Goal: Information Seeking & Learning: Check status

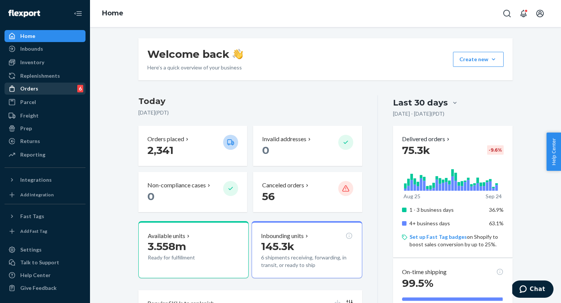
click at [44, 92] on div "Orders 6" at bounding box center [45, 88] width 80 height 11
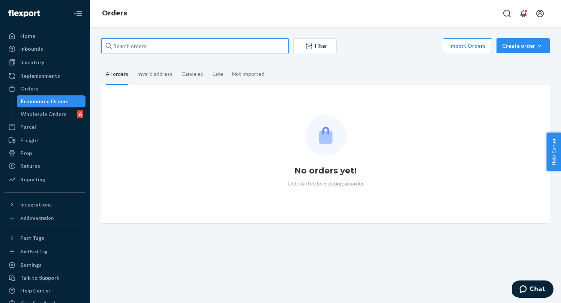
click at [140, 46] on input "text" at bounding box center [195, 45] width 188 height 15
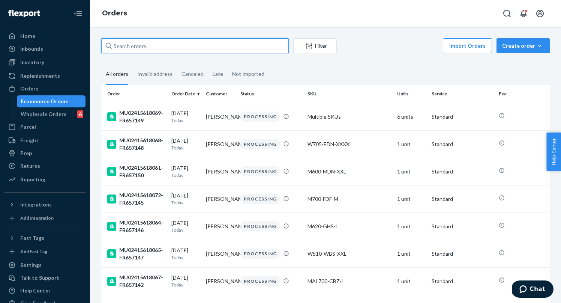
paste input "82618382"
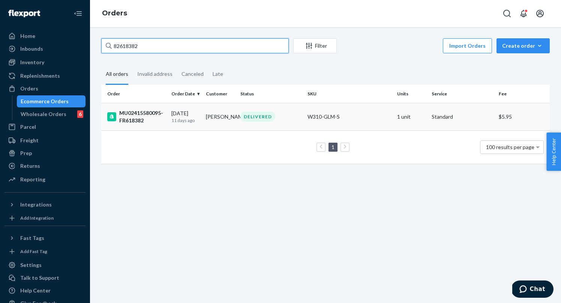
type input "82618382"
click at [160, 120] on div "MU02415580095-FR618382" at bounding box center [136, 116] width 58 height 15
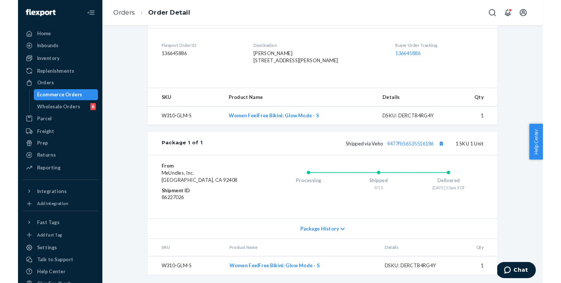
scroll to position [192, 0]
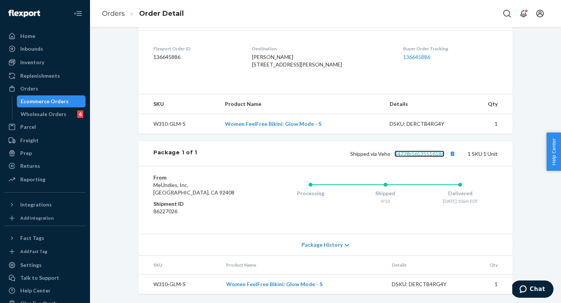
click at [407, 156] on link "4477fb56535516186" at bounding box center [420, 153] width 50 height 6
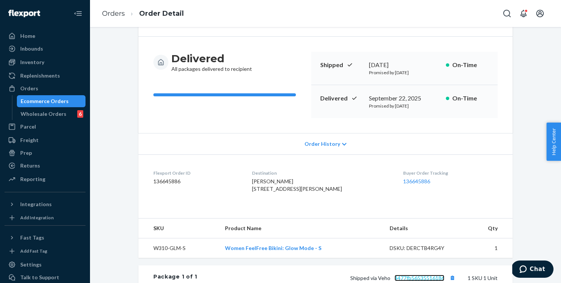
scroll to position [0, 0]
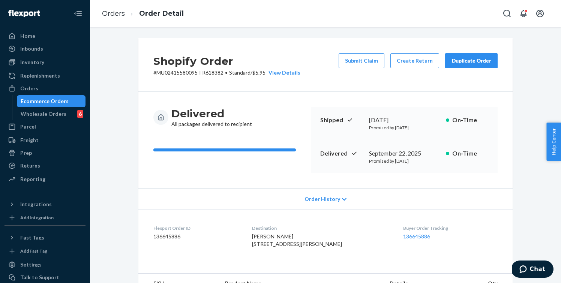
click at [60, 99] on div "Ecommerce Orders" at bounding box center [45, 102] width 48 height 8
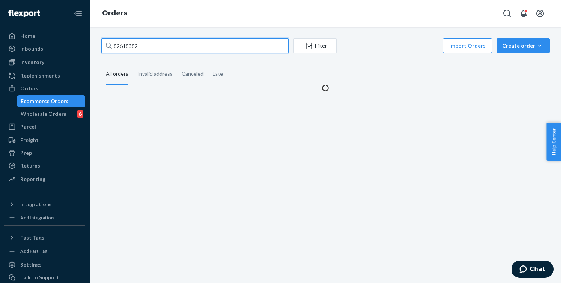
click at [179, 41] on input "82618382" at bounding box center [195, 45] width 188 height 15
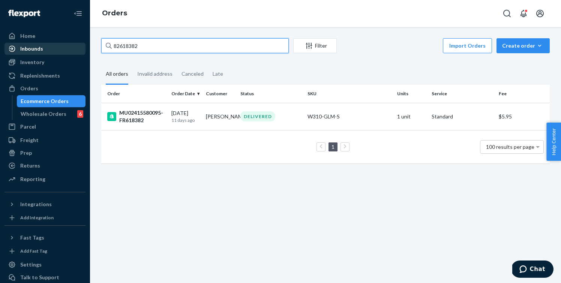
drag, startPoint x: 179, startPoint y: 48, endPoint x: 76, endPoint y: 47, distance: 103.2
click at [76, 47] on div "Home Inbounds Shipping Plans Problems Inventory Products Branded Packaging Repl…" at bounding box center [280, 141] width 561 height 283
paste input "924841"
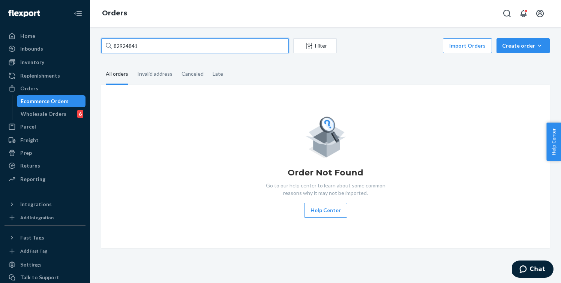
drag, startPoint x: 147, startPoint y: 46, endPoint x: 95, endPoint y: 44, distance: 52.9
click at [95, 45] on div "82924841 Filter Import Orders Create order Ecommerce order Removal order All or…" at bounding box center [325, 155] width 471 height 256
paste input "1889065"
click at [254, 46] on input "81889065" at bounding box center [195, 45] width 188 height 15
drag, startPoint x: 143, startPoint y: 47, endPoint x: 107, endPoint y: 47, distance: 35.6
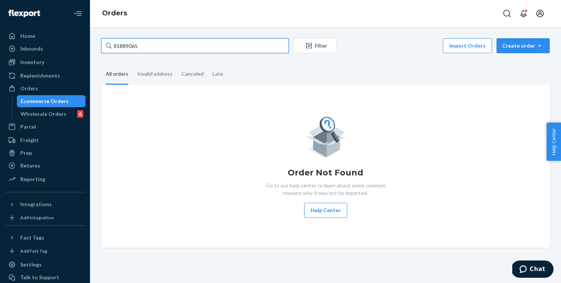
click at [107, 47] on div "81889065" at bounding box center [195, 45] width 188 height 15
paste input "277243"
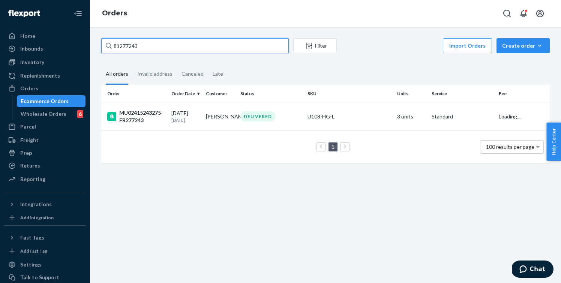
type input "81277243"
click at [37, 102] on div "Ecommerce Orders" at bounding box center [45, 102] width 48 height 8
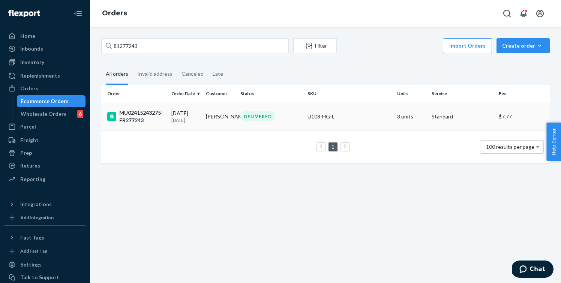
click at [152, 123] on div "MU02415243275-FR277243" at bounding box center [136, 116] width 58 height 15
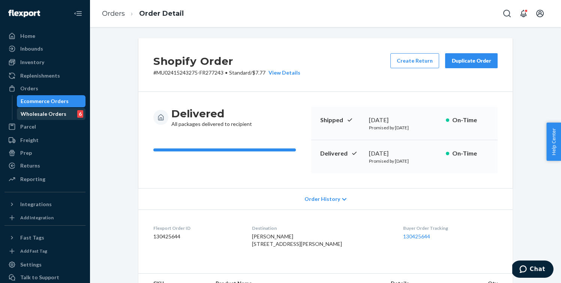
click at [48, 109] on div "Wholesale Orders 6" at bounding box center [52, 114] width 68 height 11
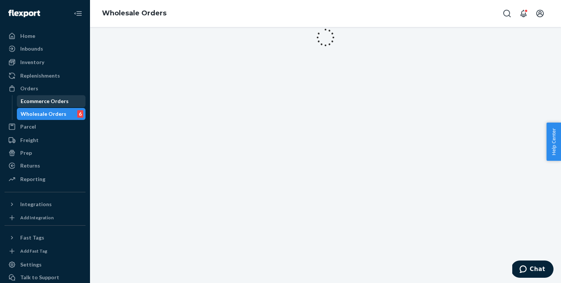
click at [48, 102] on div "Ecommerce Orders" at bounding box center [45, 102] width 48 height 8
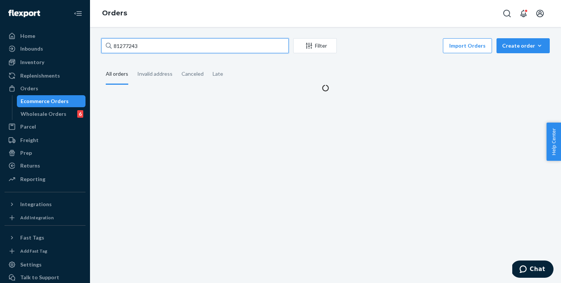
click at [150, 47] on input "81277243" at bounding box center [195, 45] width 188 height 15
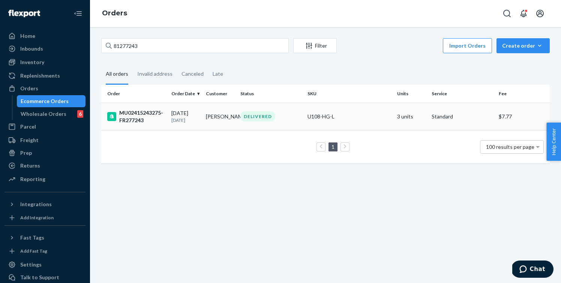
click at [160, 121] on div "MU02415243275-FR277243" at bounding box center [136, 116] width 58 height 15
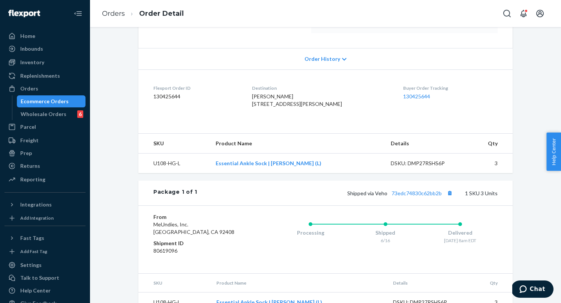
scroll to position [173, 0]
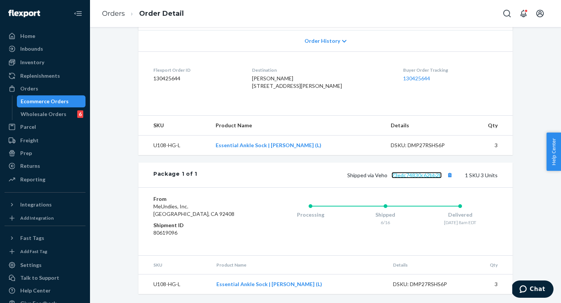
click at [409, 174] on link "73edc74830c62bb2b" at bounding box center [417, 175] width 50 height 6
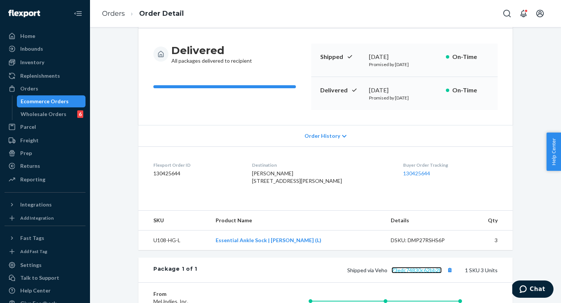
scroll to position [0, 0]
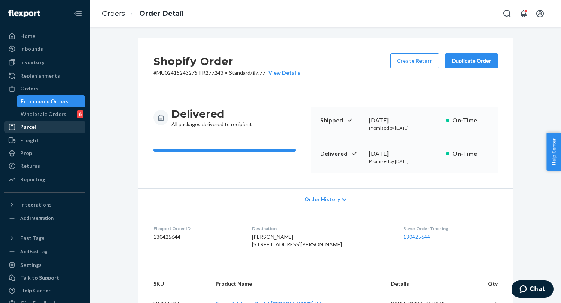
click at [53, 129] on div "Parcel" at bounding box center [45, 127] width 80 height 11
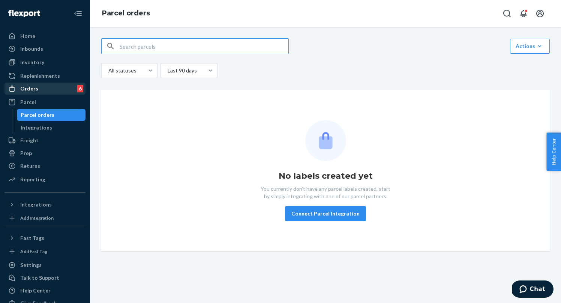
click at [44, 89] on div "Orders 6" at bounding box center [45, 88] width 80 height 11
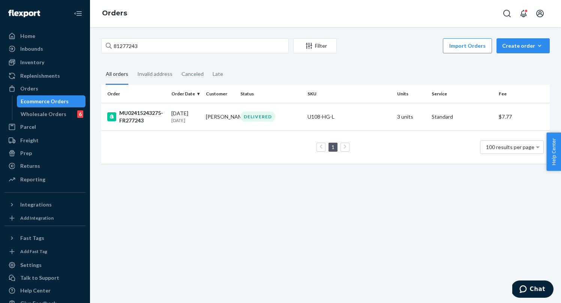
click at [300, 68] on fieldset "All orders Invalid address Canceled Late" at bounding box center [325, 74] width 449 height 21
drag, startPoint x: 144, startPoint y: 47, endPoint x: 110, endPoint y: 47, distance: 34.5
click at [110, 47] on div "81277243" at bounding box center [195, 45] width 188 height 15
paste input "571807"
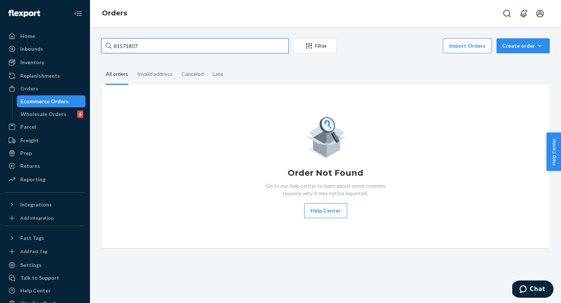
type input "81571807"
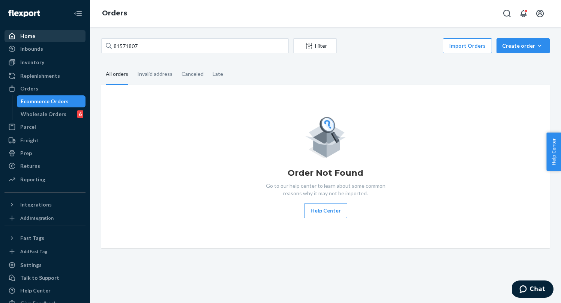
click at [44, 38] on div "Home" at bounding box center [45, 36] width 80 height 11
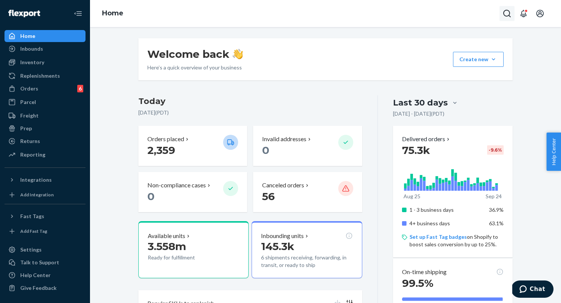
click at [506, 14] on icon "Open Search Box" at bounding box center [507, 13] width 9 height 9
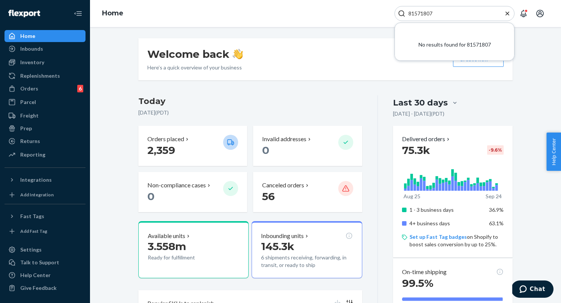
drag, startPoint x: 440, startPoint y: 14, endPoint x: 363, endPoint y: 15, distance: 77.7
click at [363, 15] on div "Home 81571807 No results found for 81571807" at bounding box center [325, 13] width 471 height 27
paste input "286620"
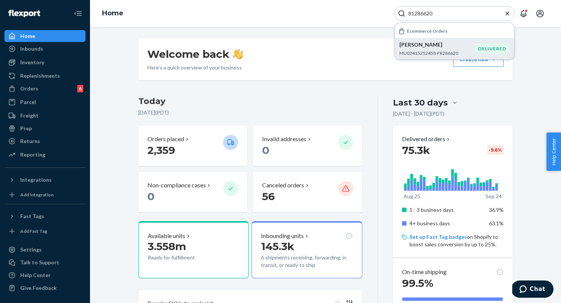
type input "81286620"
click at [434, 50] on p "MU02415252458-FR286620" at bounding box center [437, 53] width 75 height 6
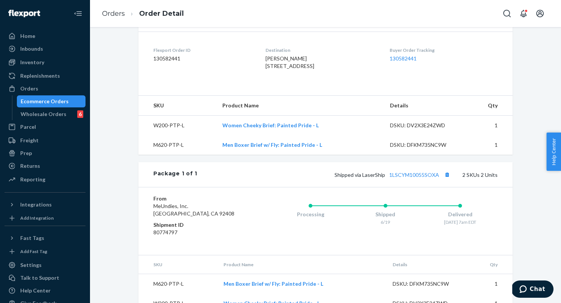
scroll to position [192, 0]
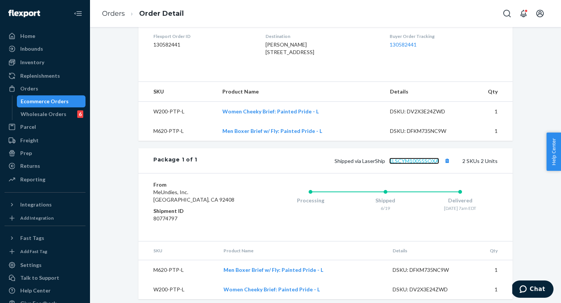
click at [408, 164] on link "1LSCYM10055SOXA" at bounding box center [414, 161] width 50 height 6
click at [46, 164] on div "Returns" at bounding box center [45, 166] width 80 height 11
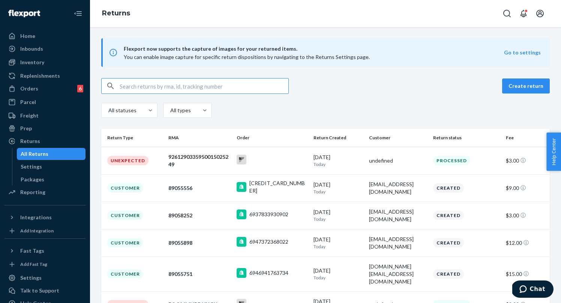
click at [160, 84] on input "text" at bounding box center [204, 85] width 169 height 15
paste input "81286620"
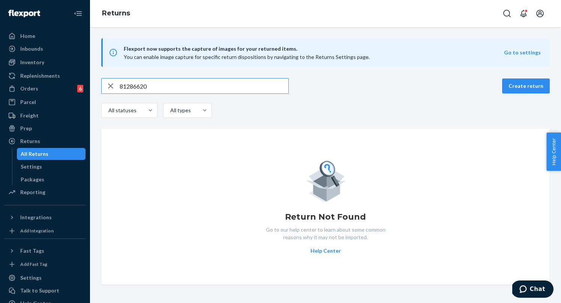
type input "81286620"
click at [111, 84] on icon "button" at bounding box center [110, 85] width 9 height 15
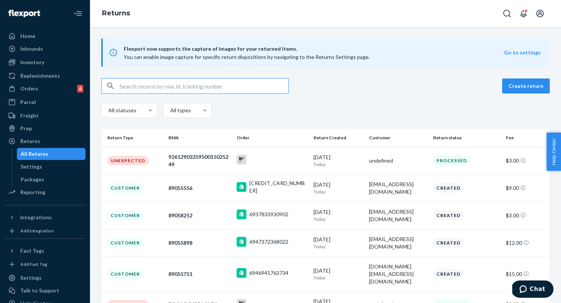
click at [132, 85] on input "text" at bounding box center [204, 85] width 169 height 15
paste input "81571807"
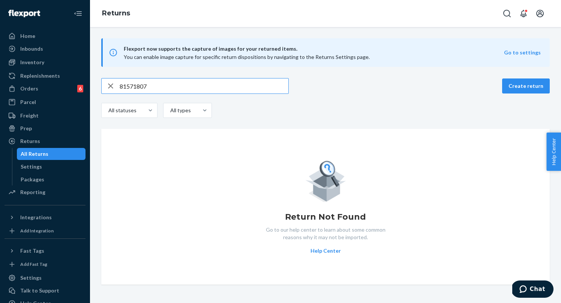
type input "81571807"
click at [111, 86] on icon "button" at bounding box center [110, 85] width 5 height 5
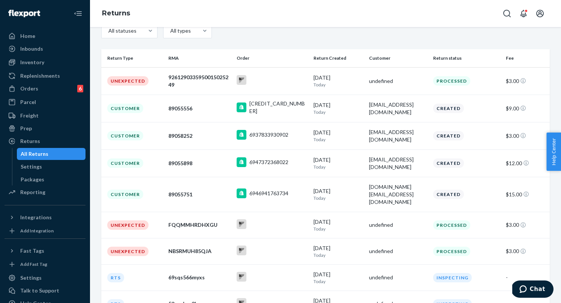
scroll to position [99, 0]
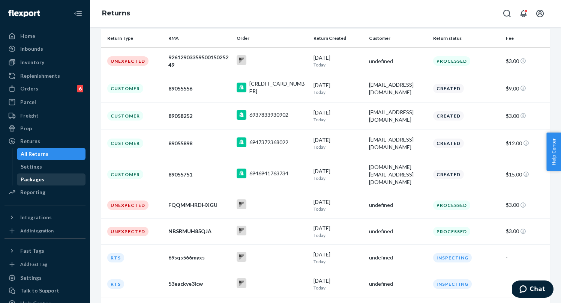
click at [49, 178] on div "Packages" at bounding box center [52, 179] width 68 height 11
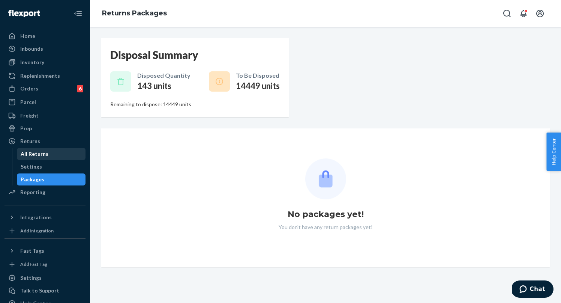
click at [55, 154] on div "All Returns" at bounding box center [52, 154] width 68 height 11
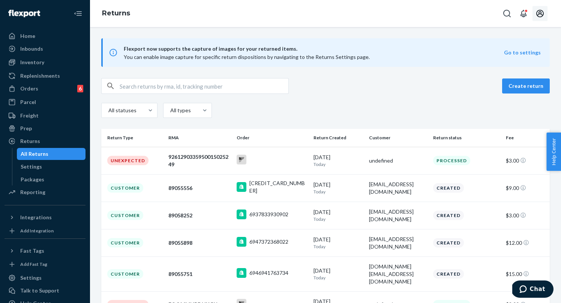
click at [542, 16] on icon "Open account menu" at bounding box center [540, 13] width 9 height 9
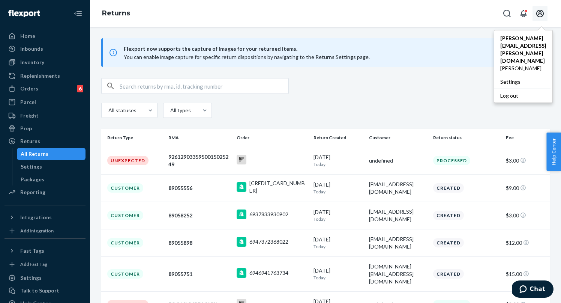
click at [465, 14] on div "Returns michelle.rascon@meundies.com Michelle Rascon Settings Log out" at bounding box center [325, 13] width 471 height 27
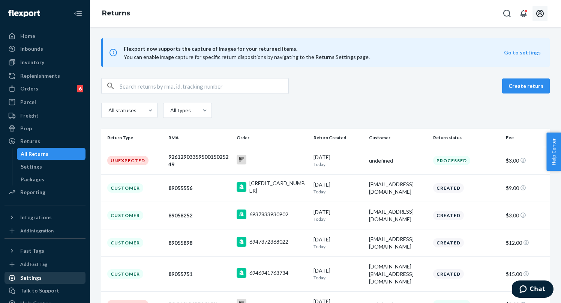
scroll to position [28, 0]
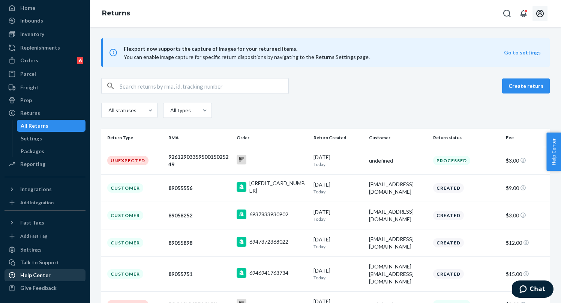
click at [32, 276] on div "Help Center" at bounding box center [35, 275] width 30 height 8
click at [38, 63] on div "Orders 6" at bounding box center [45, 60] width 80 height 11
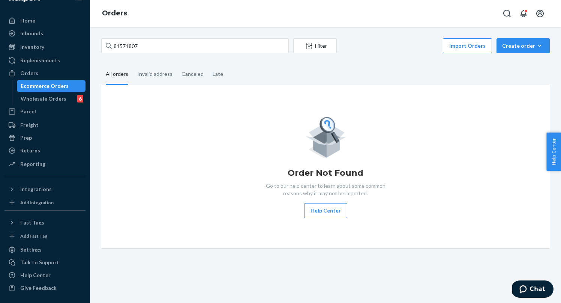
scroll to position [15, 0]
click at [138, 48] on input "81571807" at bounding box center [195, 45] width 188 height 15
drag, startPoint x: 144, startPoint y: 46, endPoint x: 95, endPoint y: 45, distance: 49.5
click at [95, 45] on div "81571807 Filter Import Orders Create order Ecommerce order Removal order All or…" at bounding box center [325, 165] width 471 height 276
paste input "MU02415557366"
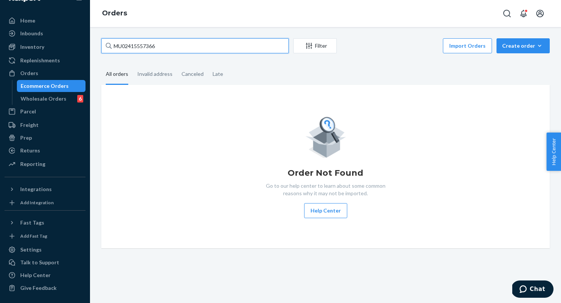
type input "MU02415557366"
click at [277, 69] on fieldset "All orders Invalid address Canceled Late" at bounding box center [325, 74] width 449 height 21
click at [238, 42] on input "MU02415557366" at bounding box center [195, 45] width 188 height 15
click at [238, 49] on input "MU02415557366" at bounding box center [195, 45] width 188 height 15
click at [512, 14] on button "Open Search Box" at bounding box center [507, 13] width 15 height 15
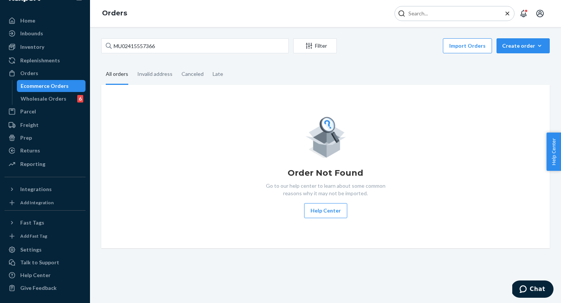
click at [437, 15] on input "Search Input" at bounding box center [452, 14] width 92 height 8
type input "MU02415557366"
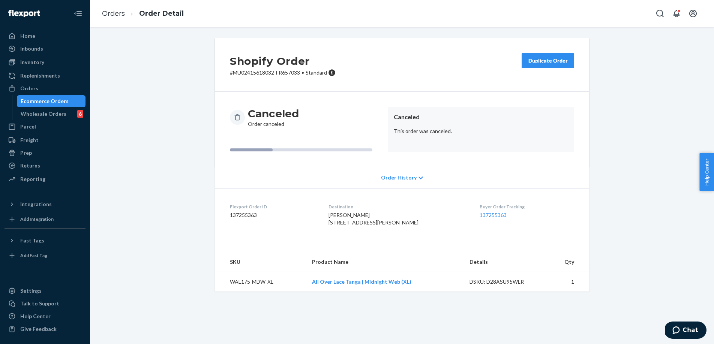
click at [42, 98] on div "Ecommerce Orders" at bounding box center [45, 102] width 48 height 8
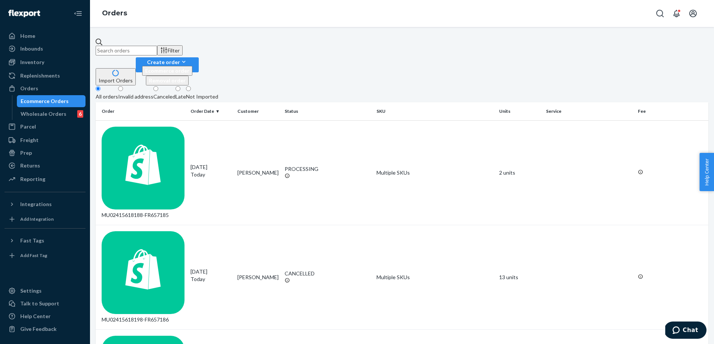
click at [157, 46] on input "text" at bounding box center [127, 51] width 62 height 10
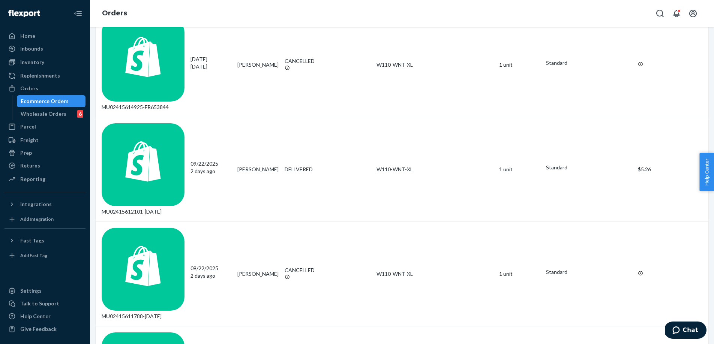
scroll to position [422, 0]
type input "[PERSON_NAME]"
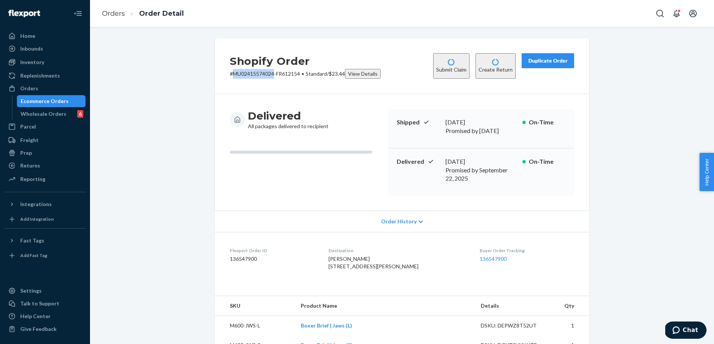
drag, startPoint x: 276, startPoint y: 72, endPoint x: 233, endPoint y: 72, distance: 43.1
click at [233, 72] on p "# MU02415574024-FR612154 • Standard / $23.44 View Details" at bounding box center [305, 74] width 151 height 10
copy p "MU02415574024"
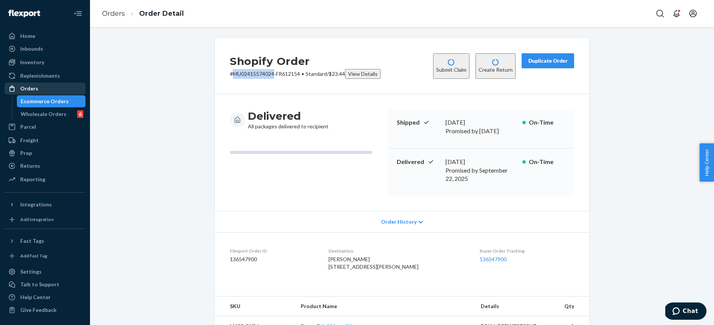
click at [24, 89] on div "Orders" at bounding box center [29, 89] width 18 height 8
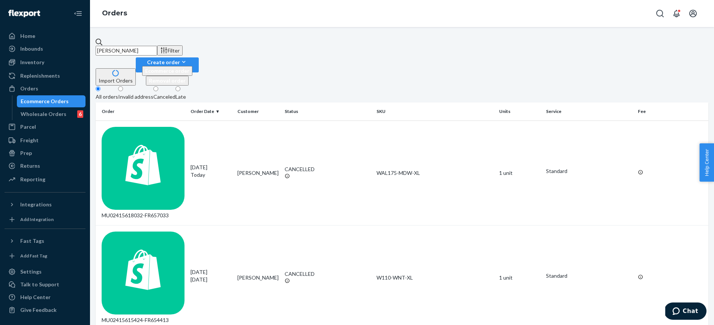
click at [157, 46] on input "[PERSON_NAME]" at bounding box center [127, 51] width 62 height 10
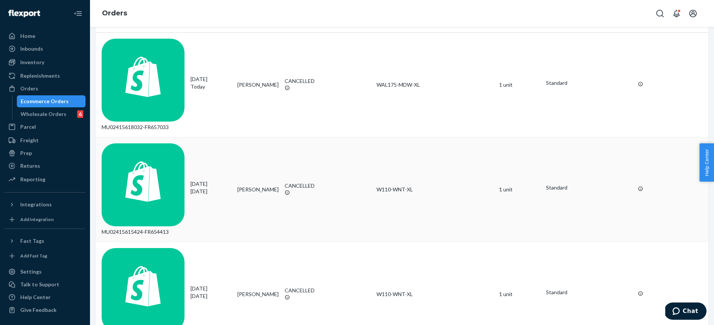
scroll to position [89, 0]
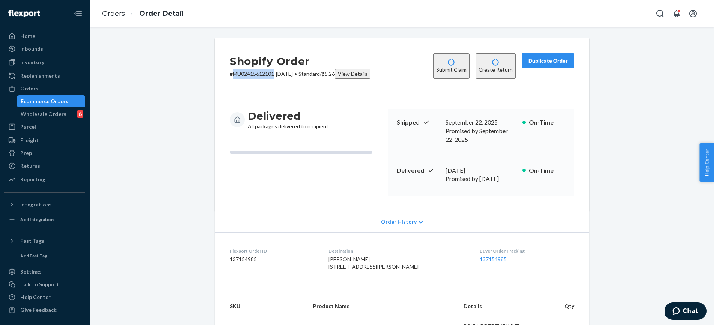
drag, startPoint x: 275, startPoint y: 74, endPoint x: 235, endPoint y: 74, distance: 39.8
click at [235, 74] on p "# MU02415612101-[DATE] • Standard / $5.26 View Details" at bounding box center [300, 74] width 141 height 10
copy p "MU02415612101"
click at [47, 102] on div "Ecommerce Orders" at bounding box center [45, 102] width 48 height 8
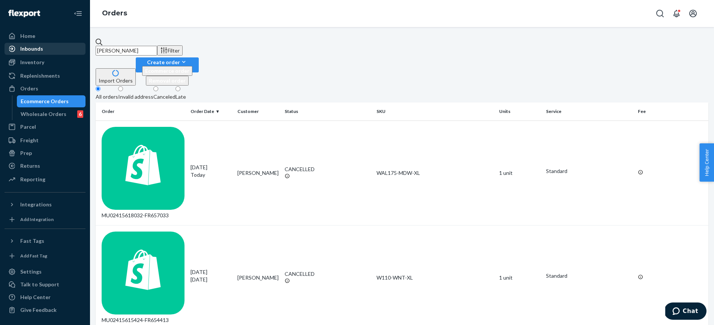
drag, startPoint x: 161, startPoint y: 48, endPoint x: 35, endPoint y: 47, distance: 125.7
click at [35, 47] on div "Home Inbounds Shipping Plans Problems Inventory Products Branded Packaging Repl…" at bounding box center [357, 162] width 714 height 325
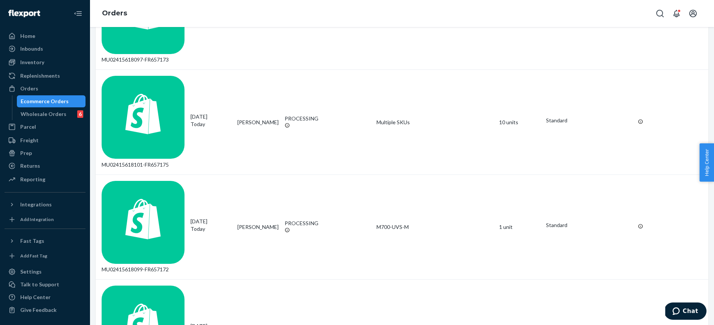
scroll to position [2466, 0]
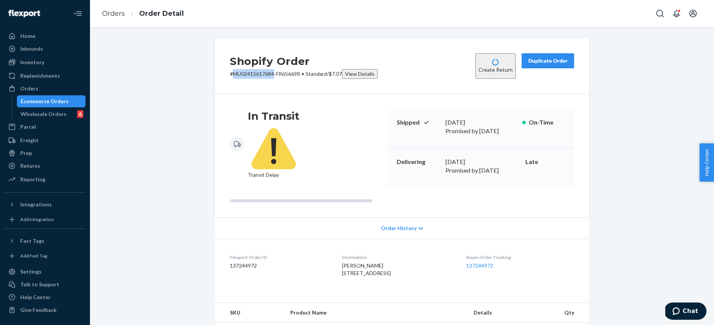
drag, startPoint x: 275, startPoint y: 72, endPoint x: 234, endPoint y: 72, distance: 40.9
click at [234, 72] on p "# MU02415617684-FR656698 • Standard / $7.07 View Details" at bounding box center [304, 74] width 148 height 10
copy p "MU02415617684"
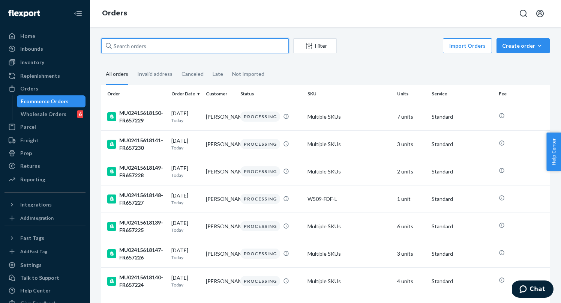
click at [254, 51] on input "text" at bounding box center [195, 45] width 188 height 15
paste input "MU02415557366"
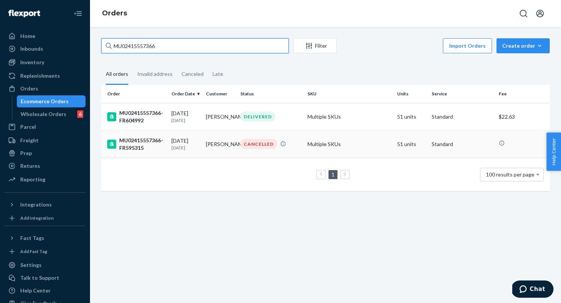
type input "MU02415557366"
click at [160, 152] on td "MU02415557366-FR595315" at bounding box center [134, 143] width 67 height 27
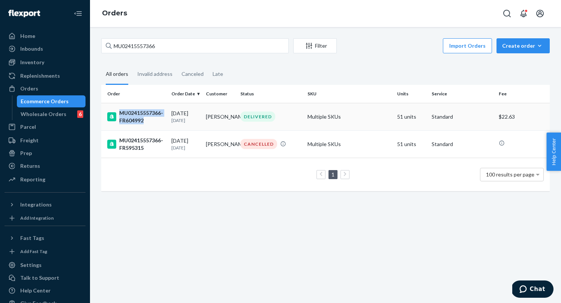
drag, startPoint x: 152, startPoint y: 123, endPoint x: 117, endPoint y: 114, distance: 36.4
click at [117, 114] on div "MU02415557366-FR604992" at bounding box center [136, 116] width 58 height 15
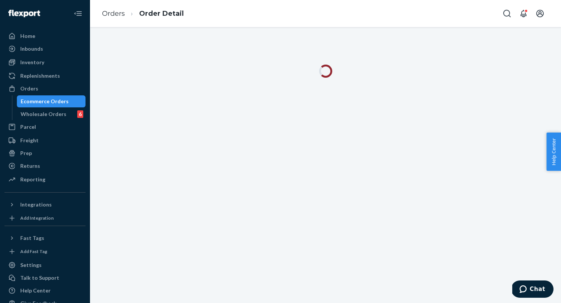
click at [133, 46] on div at bounding box center [325, 165] width 471 height 276
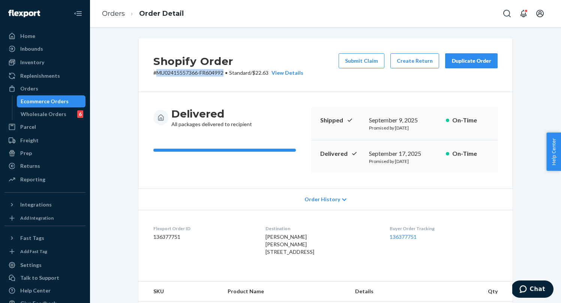
drag, startPoint x: 225, startPoint y: 73, endPoint x: 156, endPoint y: 72, distance: 68.3
click at [156, 72] on p "# MU02415557366-FR604992 • Standard / $22.63 View Details" at bounding box center [228, 73] width 150 height 8
copy p "MU02415557366-FR604992"
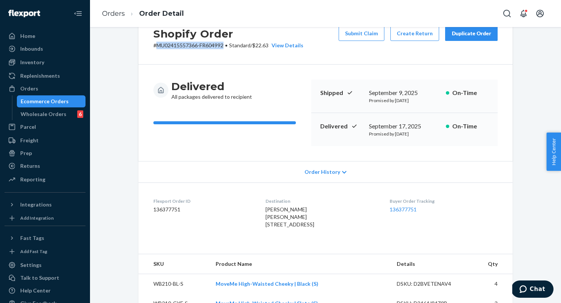
scroll to position [30, 0]
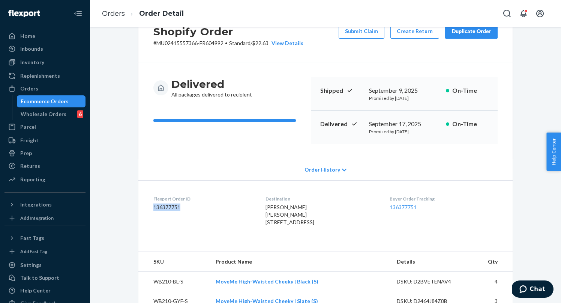
drag, startPoint x: 185, startPoint y: 207, endPoint x: 140, endPoint y: 207, distance: 45.0
click at [140, 207] on dl "Flexport Order ID 136377751 Destination Bilal Rahman Bilal Rahman 408 W Railroa…" at bounding box center [325, 212] width 374 height 64
copy dd "136377751"
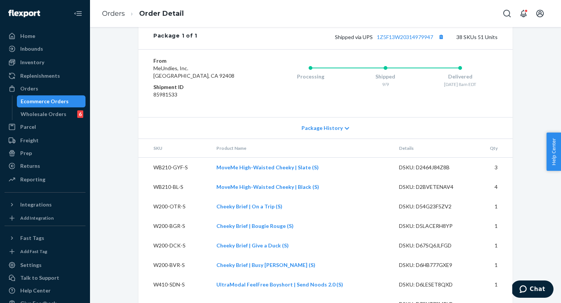
scroll to position [1160, 0]
drag, startPoint x: 187, startPoint y: 111, endPoint x: 148, endPoint y: 111, distance: 39.0
click at [148, 111] on div "From MeUndies, Inc. San Bernardino, CA 92408 Shipment ID 85981533 Processing Sh…" at bounding box center [325, 84] width 374 height 68
copy dd "85981533"
